Goal: Use online tool/utility: Utilize a website feature to perform a specific function

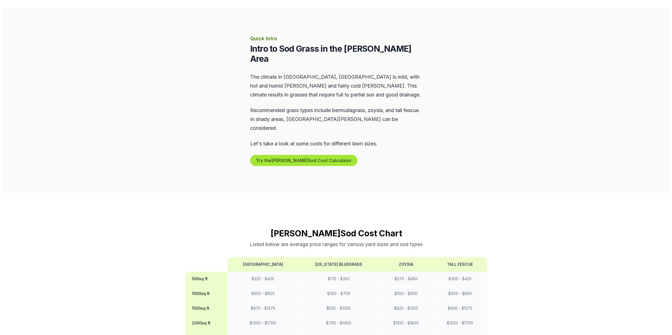
scroll to position [167, 0]
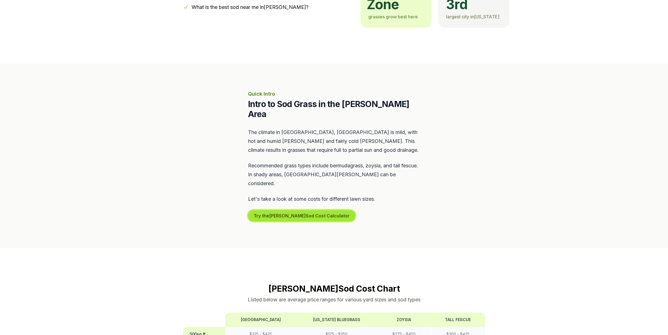
click at [315, 210] on button "Try the [PERSON_NAME] Sod Cost Calculator" at bounding box center [301, 215] width 107 height 11
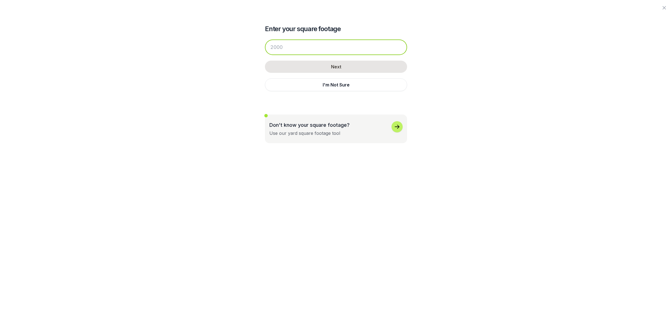
click at [329, 49] on input "number" at bounding box center [336, 47] width 142 height 16
click at [296, 46] on input "number" at bounding box center [336, 47] width 142 height 16
type input "800"
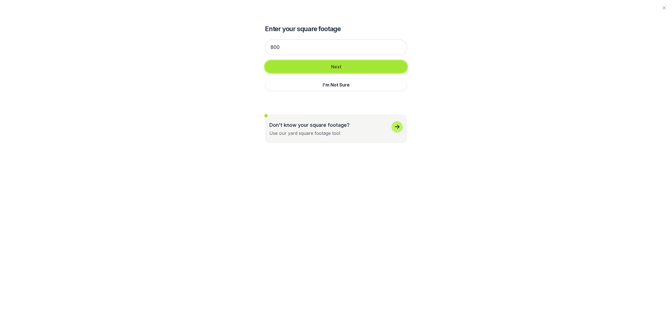
click at [337, 69] on button "Next" at bounding box center [336, 67] width 142 height 12
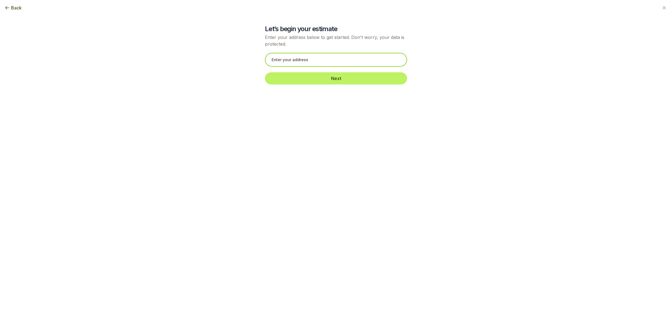
click at [336, 65] on input "text" at bounding box center [336, 60] width 142 height 14
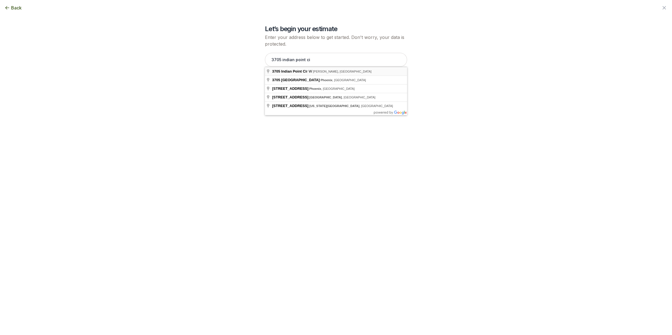
type input "[STREET_ADDRESS]"
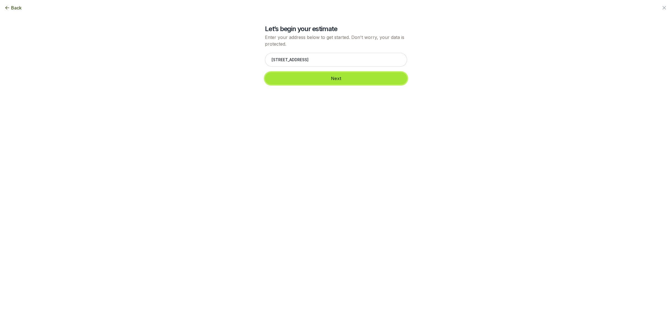
click at [328, 81] on button "Next" at bounding box center [336, 78] width 142 height 12
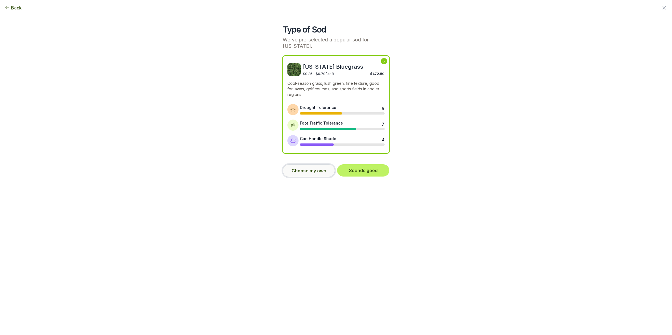
drag, startPoint x: 310, startPoint y: 174, endPoint x: 310, endPoint y: 170, distance: 3.6
click at [310, 170] on button "Choose my own" at bounding box center [309, 170] width 52 height 13
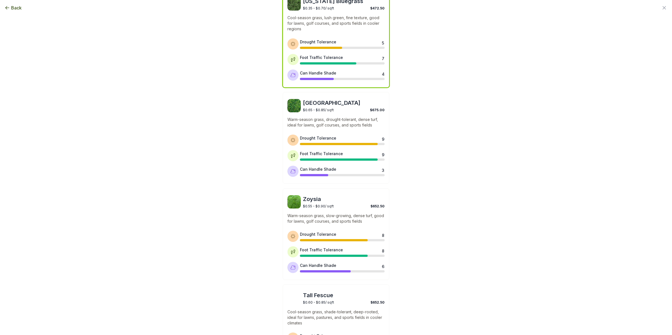
scroll to position [0, 0]
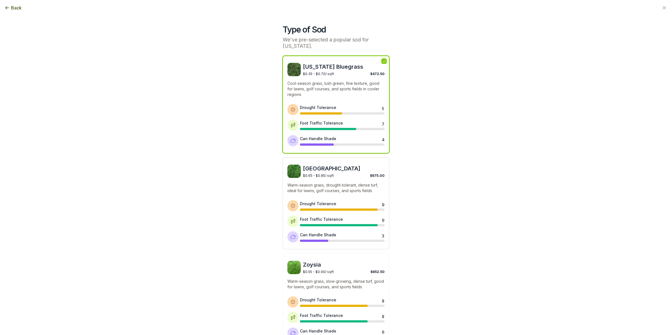
click at [343, 170] on span "[GEOGRAPHIC_DATA]" at bounding box center [344, 168] width 82 height 8
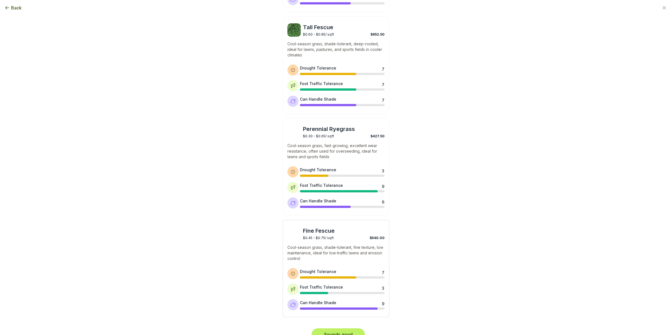
scroll to position [343, 0]
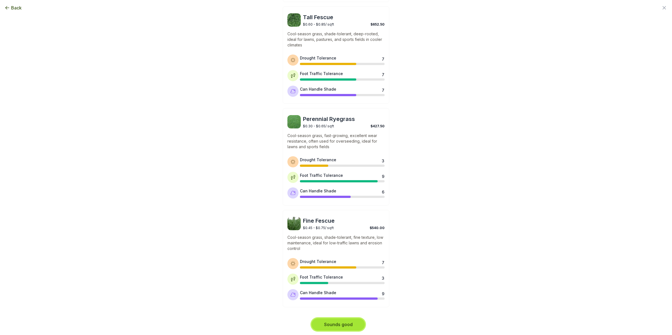
click at [339, 327] on button "Sounds good" at bounding box center [338, 324] width 53 height 12
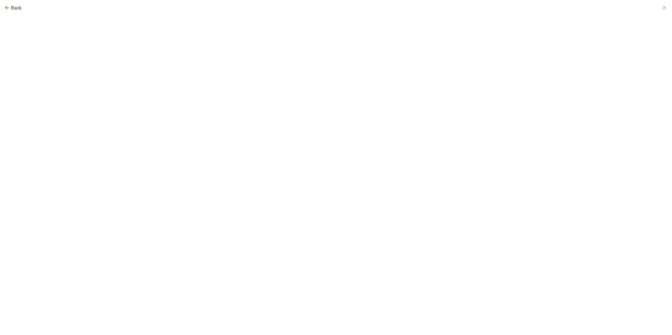
scroll to position [0, 0]
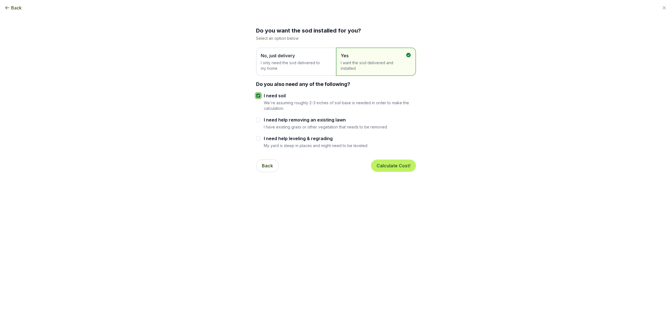
click at [257, 96] on input "I need soil" at bounding box center [258, 95] width 4 height 4
checkbox input "false"
click at [397, 164] on button "Calculate Cost!" at bounding box center [393, 165] width 45 height 12
